Goal: Task Accomplishment & Management: Manage account settings

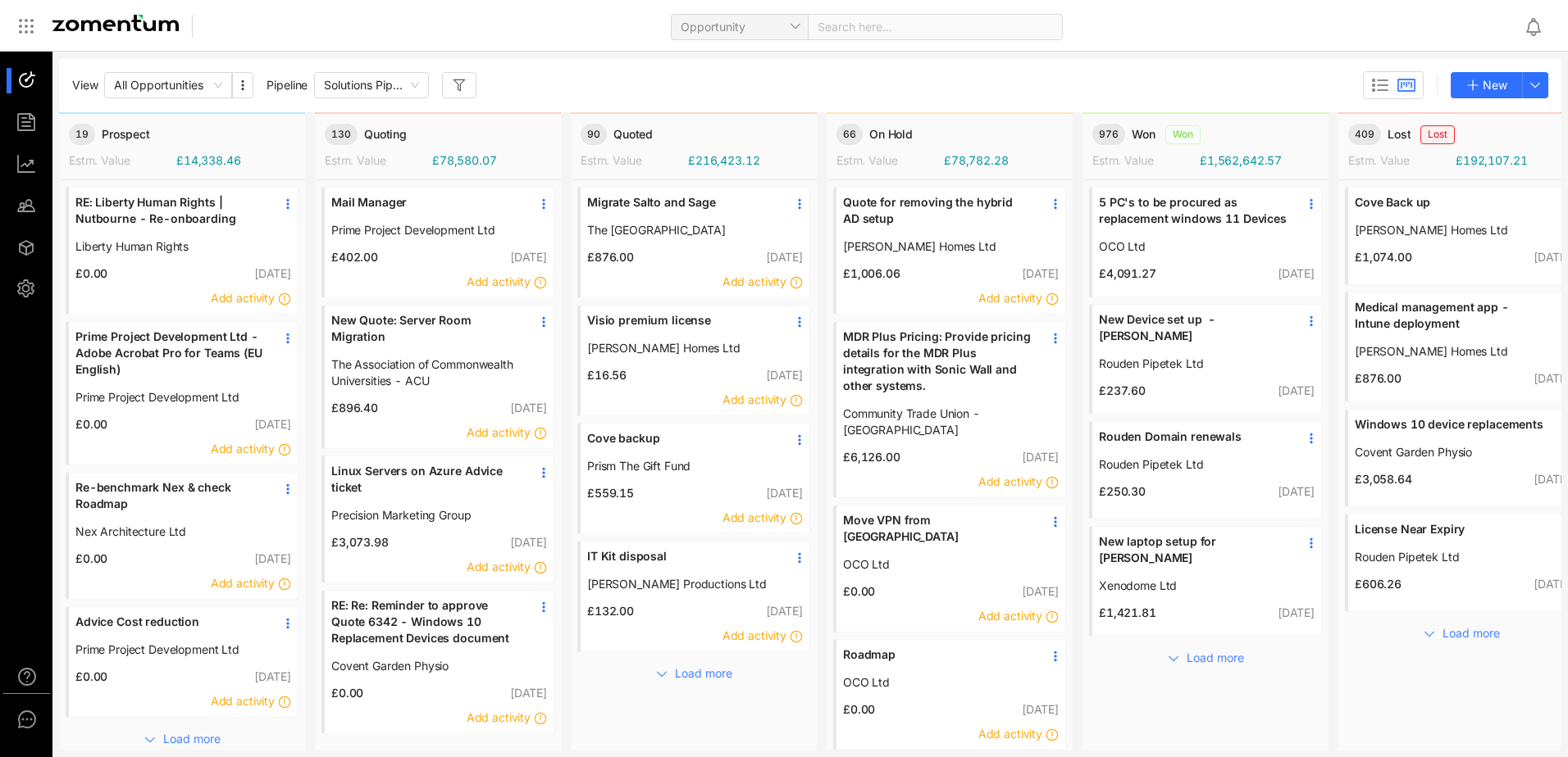
click at [1109, 34] on div "Opportunity Search here..." at bounding box center [863, 25] width 1294 height 39
click at [1090, 20] on div "Opportunity Search here..." at bounding box center [863, 25] width 1294 height 39
click at [1139, 335] on span "New Device set up - [PERSON_NAME]" at bounding box center [1193, 328] width 189 height 33
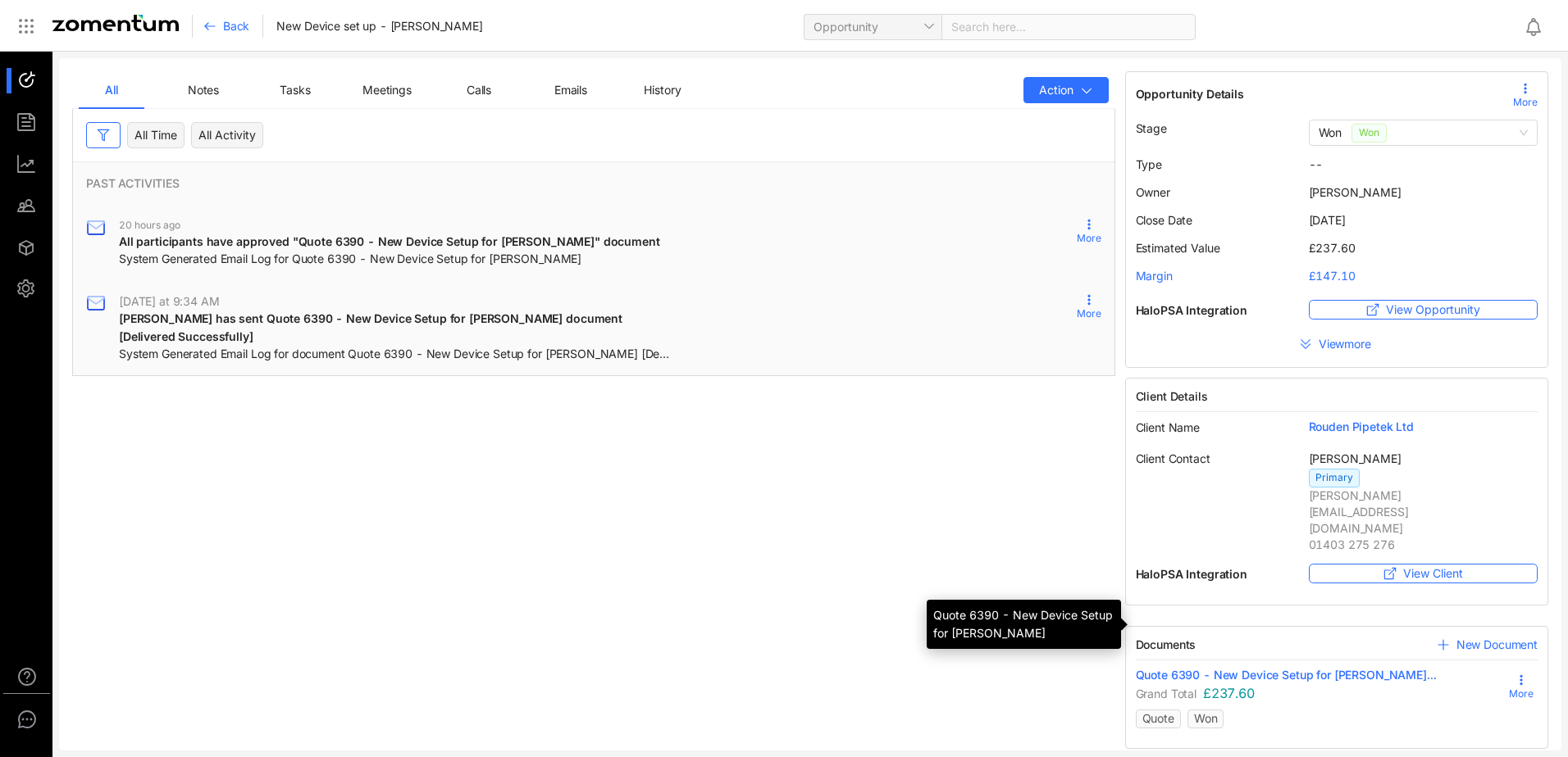
click at [1183, 667] on span "Quote 6390 - New Device Setup for [PERSON_NAME]..." at bounding box center [1286, 675] width 301 height 16
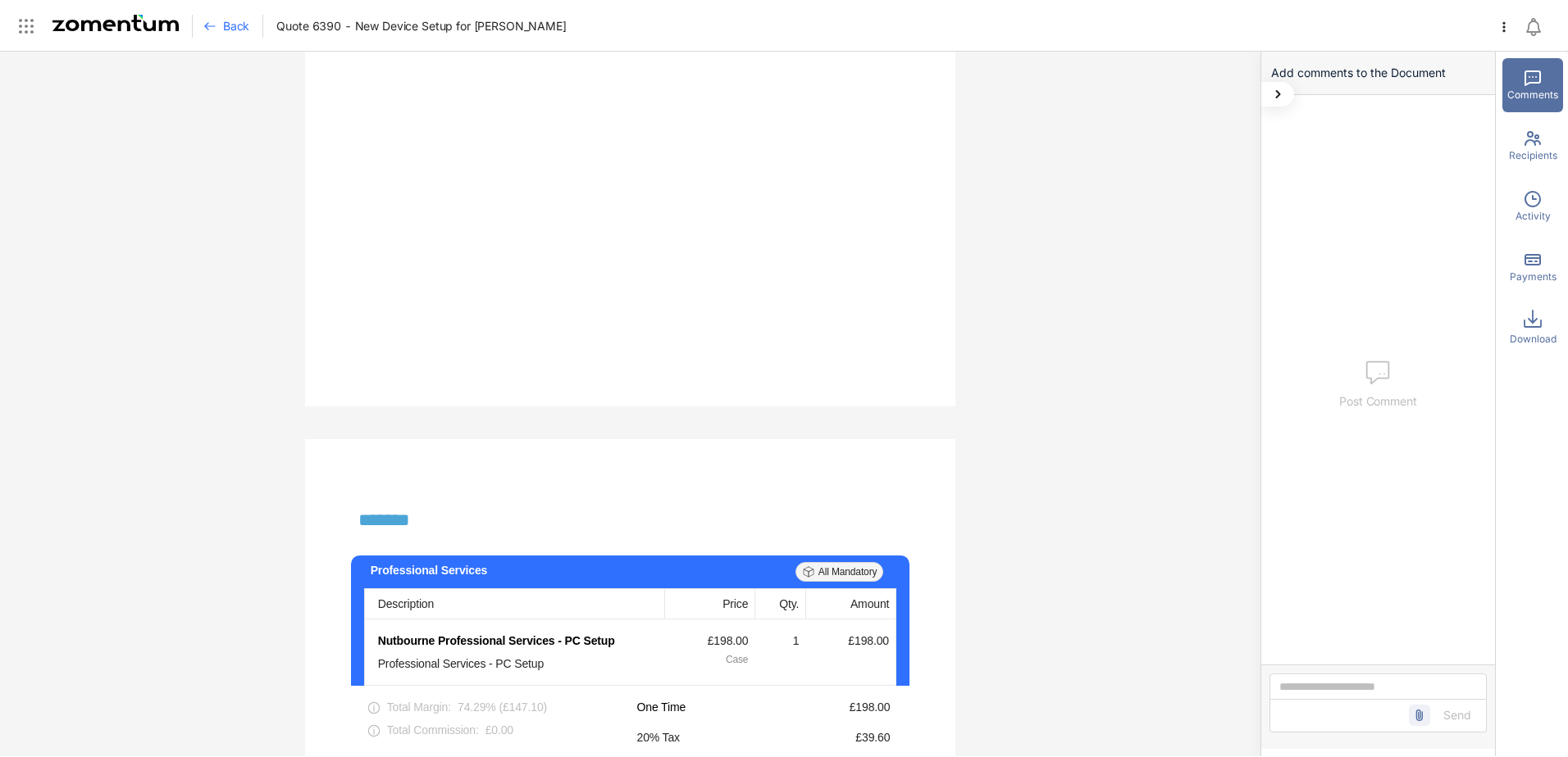
scroll to position [1885, 0]
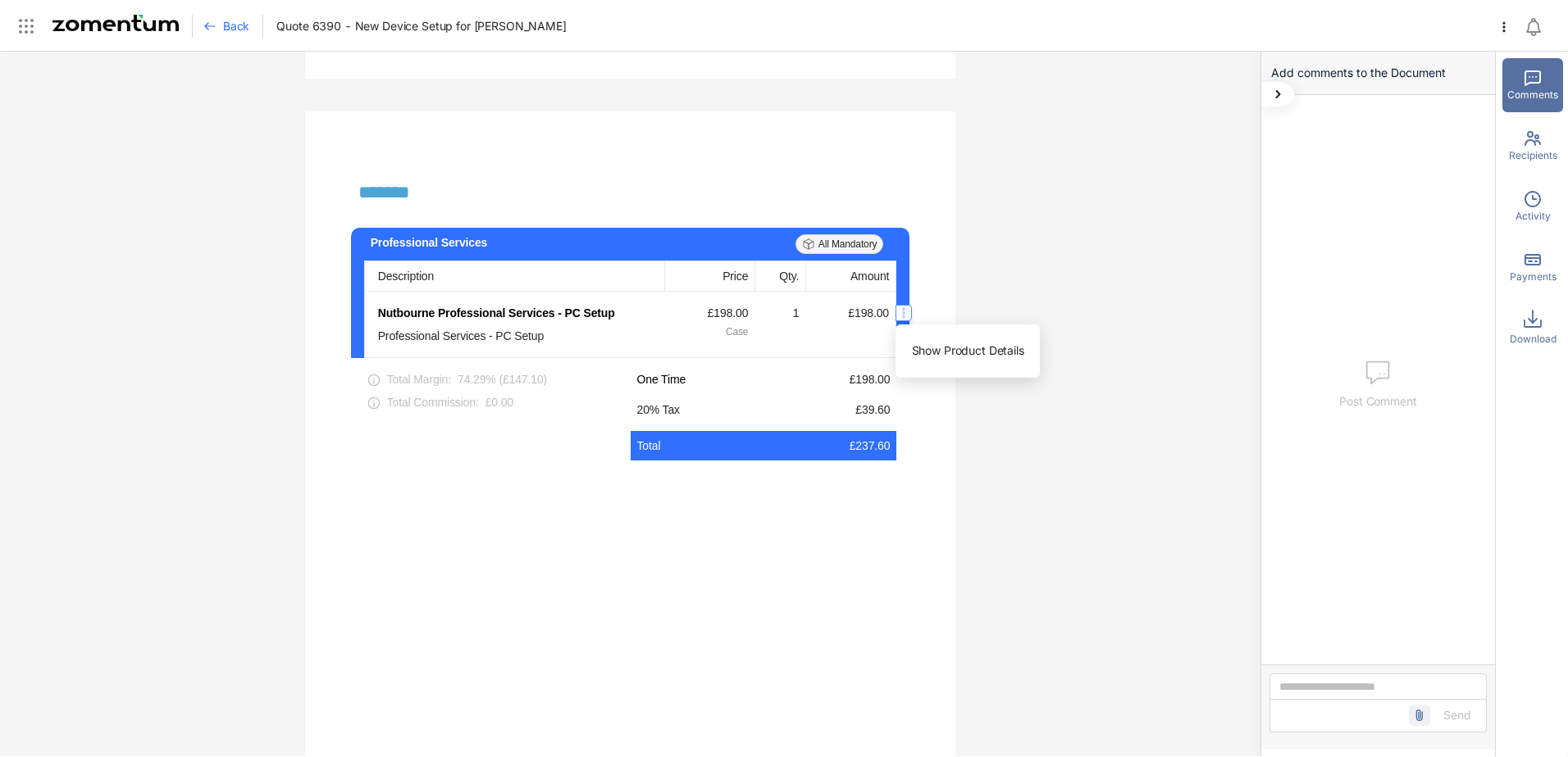
click at [903, 313] on use "button" at bounding box center [903, 313] width 2 height 10
click at [899, 307] on icon "button" at bounding box center [903, 313] width 13 height 13
click at [957, 349] on span "Show Product Details" at bounding box center [967, 351] width 144 height 34
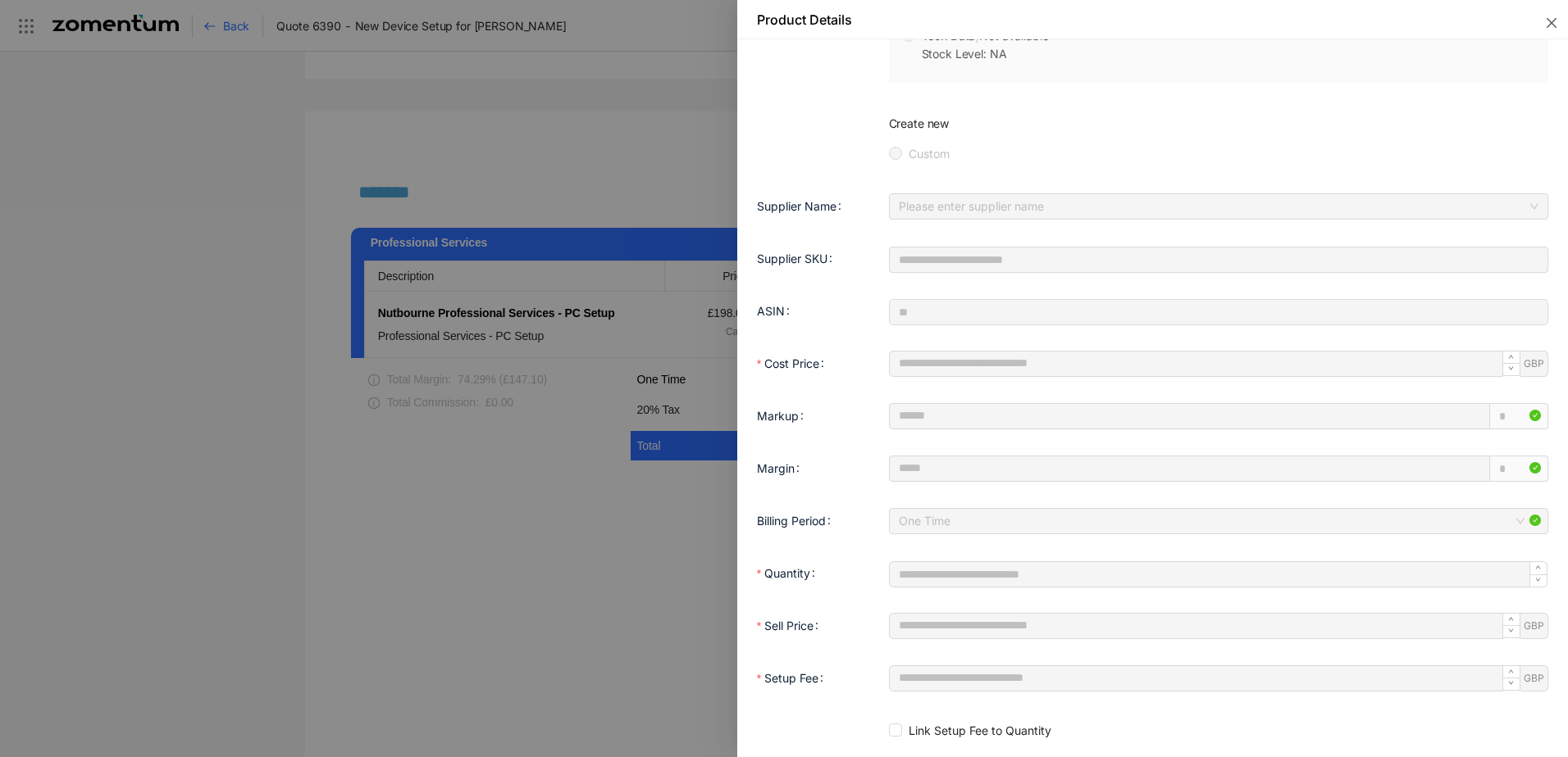
scroll to position [1065, 0]
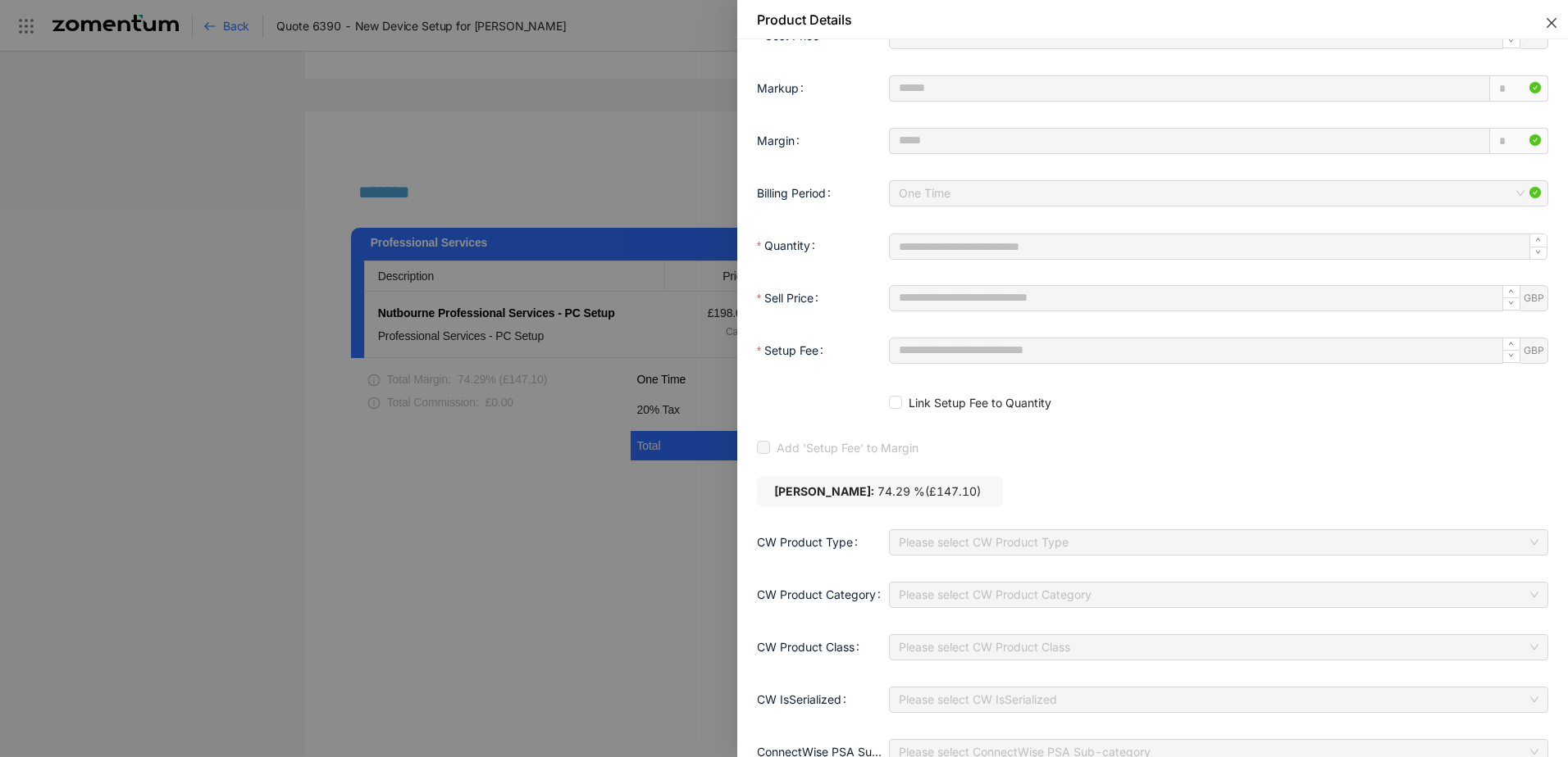
click at [1551, 24] on icon "close" at bounding box center [1552, 23] width 10 height 10
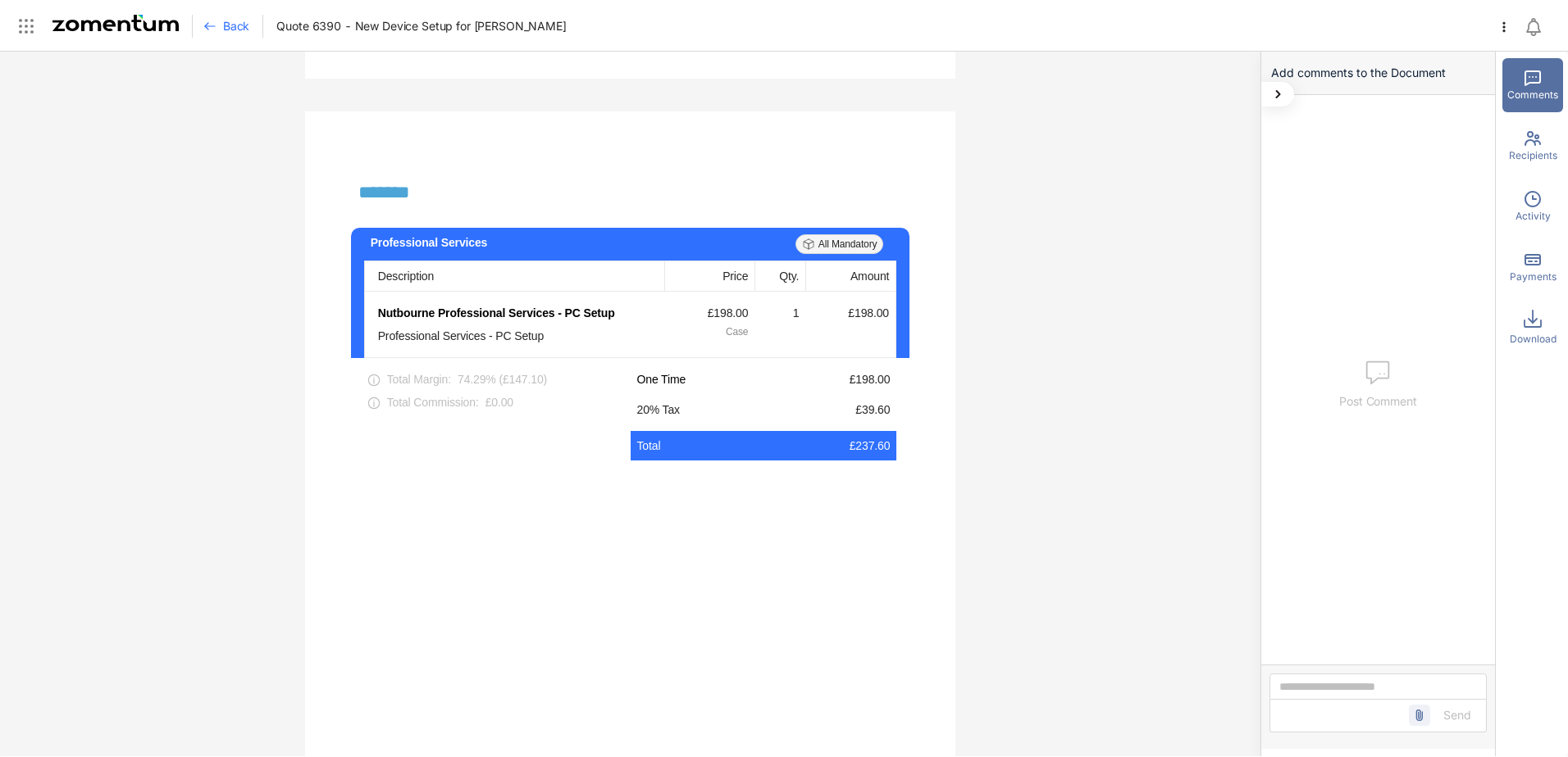
click at [100, 30] on img at bounding box center [116, 23] width 126 height 16
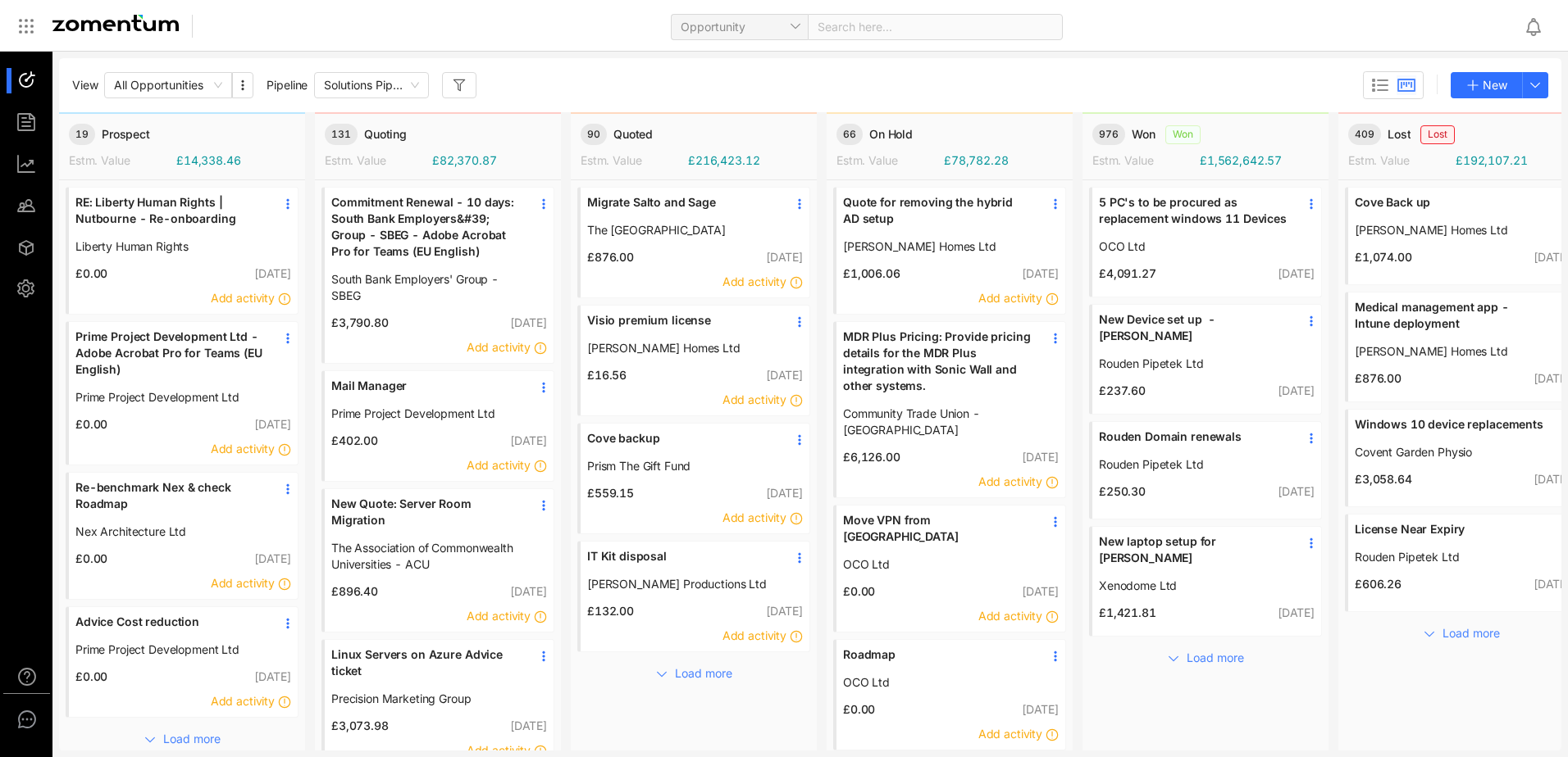
click at [1132, 35] on div "Opportunity Search here..." at bounding box center [863, 25] width 1294 height 39
